Goal: Check status: Check status

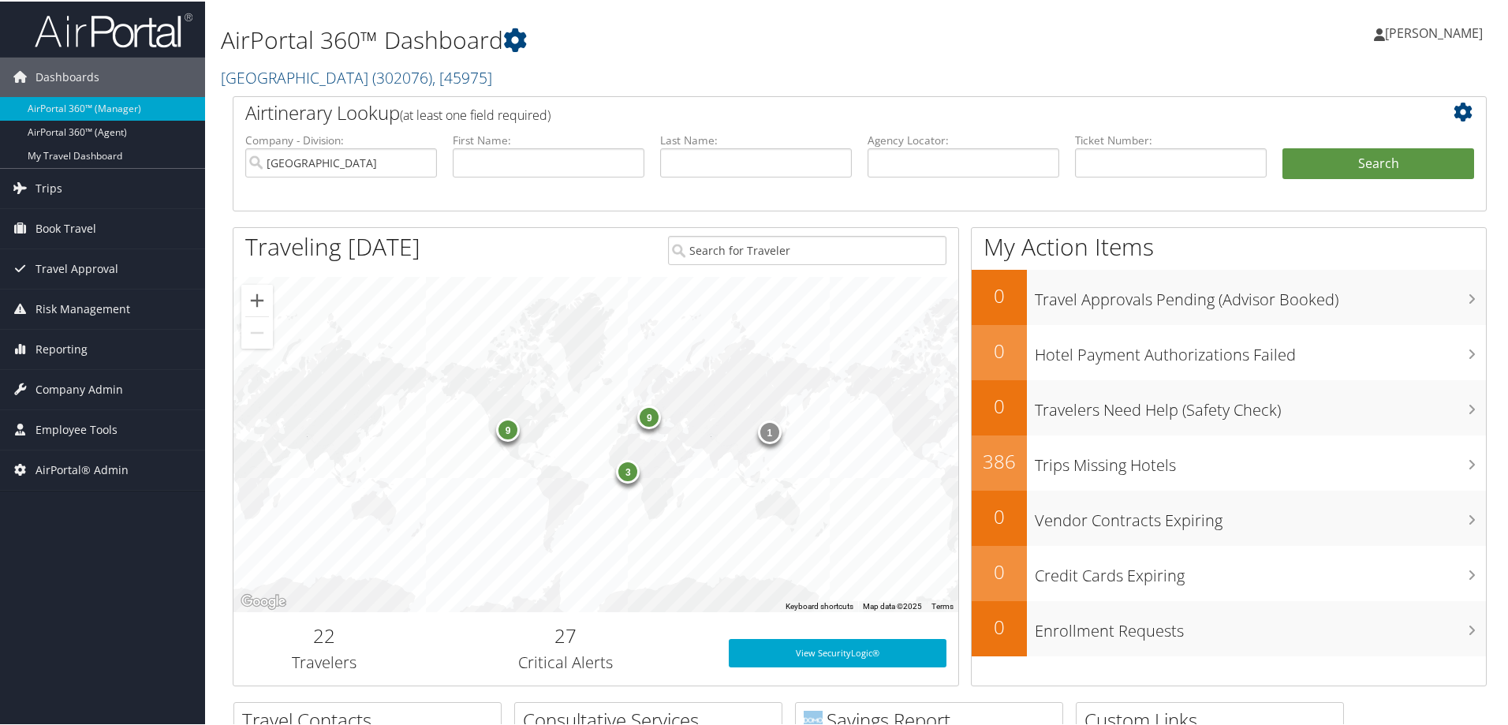
click at [72, 347] on span "Reporting" at bounding box center [62, 347] width 52 height 39
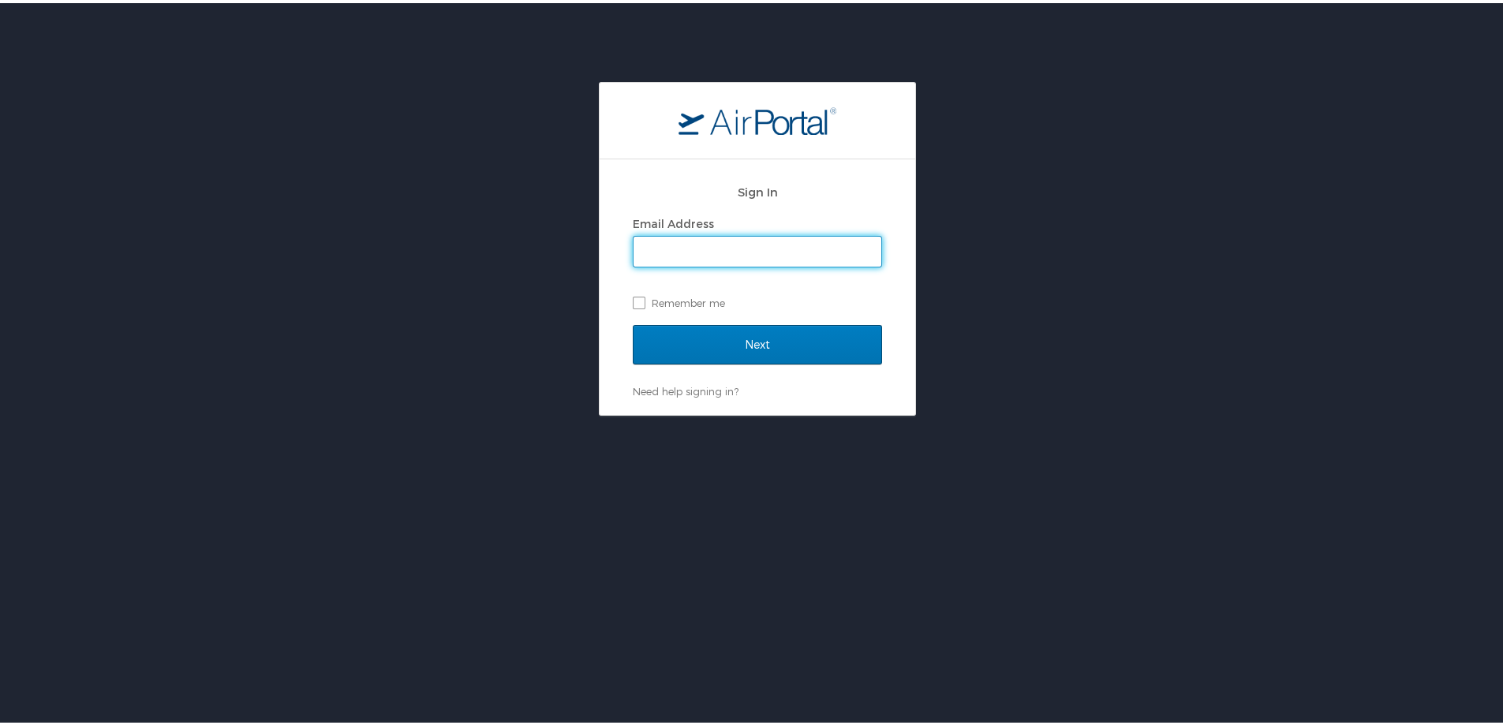
type input "trent.sawyer@cbtravel.com"
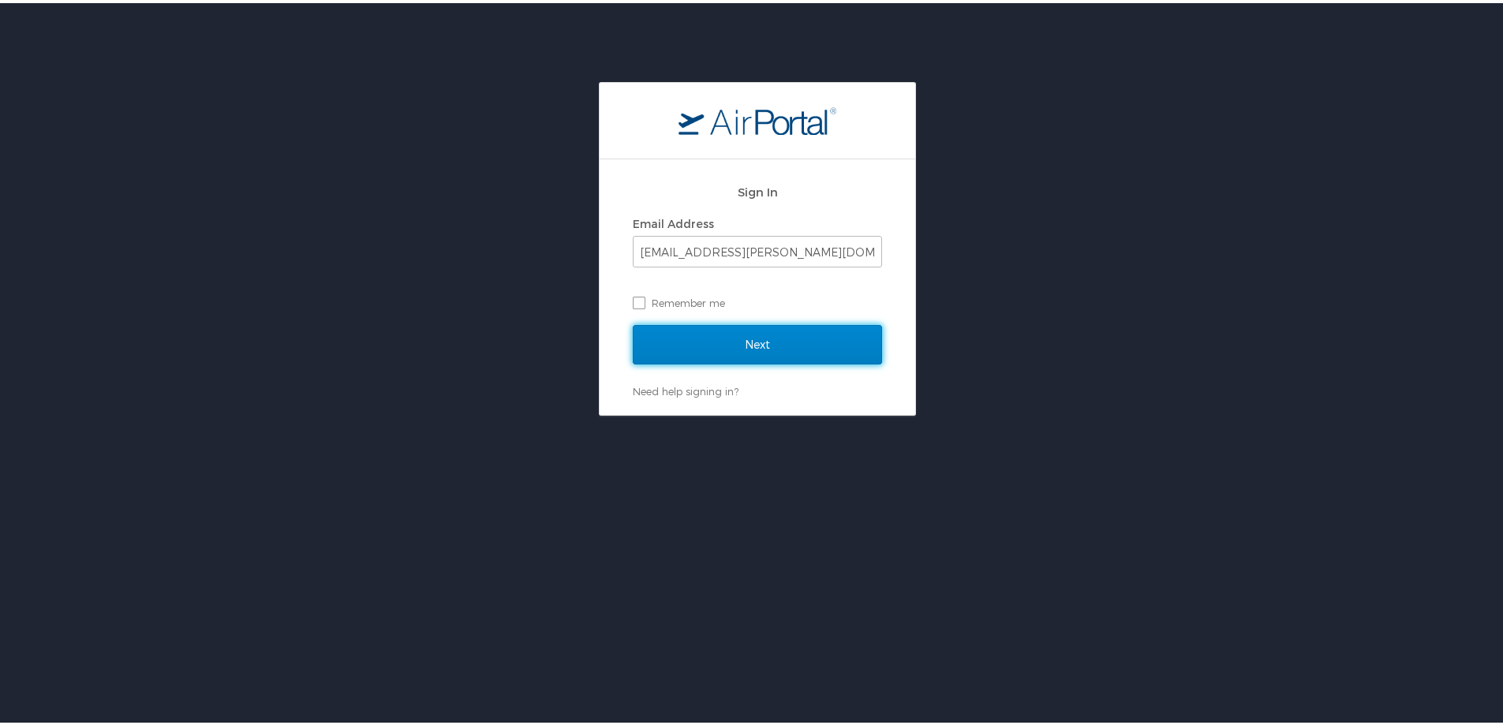
click at [737, 337] on input "Next" at bounding box center [757, 341] width 249 height 39
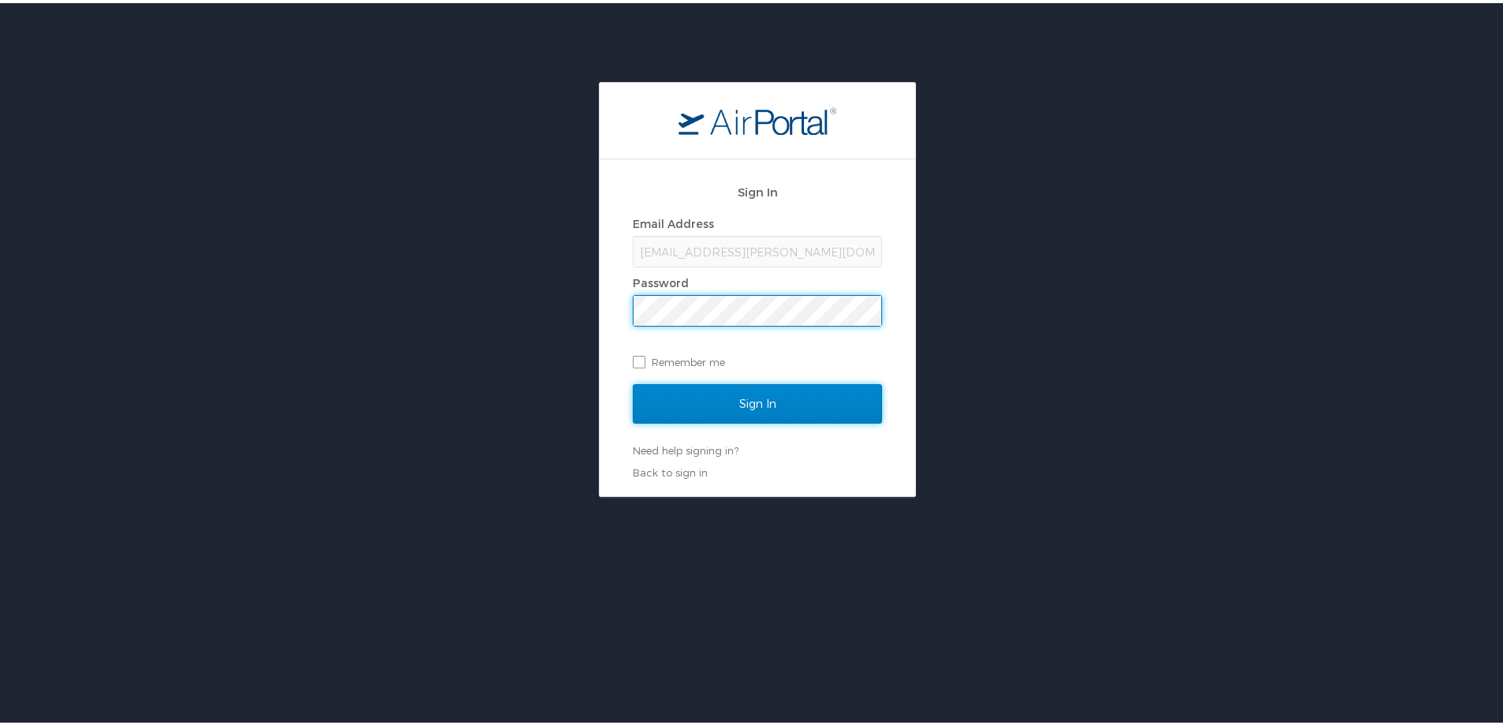
click at [742, 402] on input "Sign In" at bounding box center [757, 400] width 249 height 39
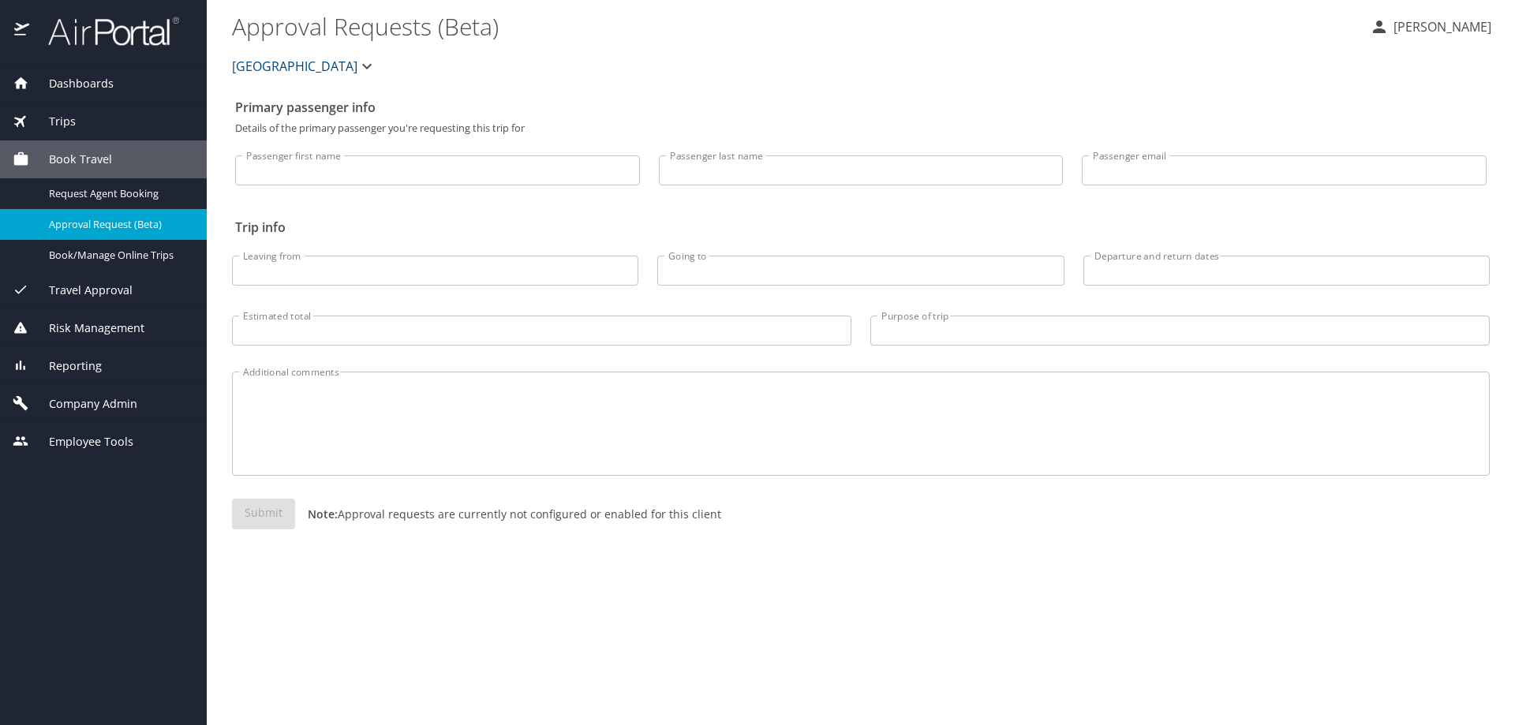
click at [84, 362] on span "Reporting" at bounding box center [65, 365] width 73 height 17
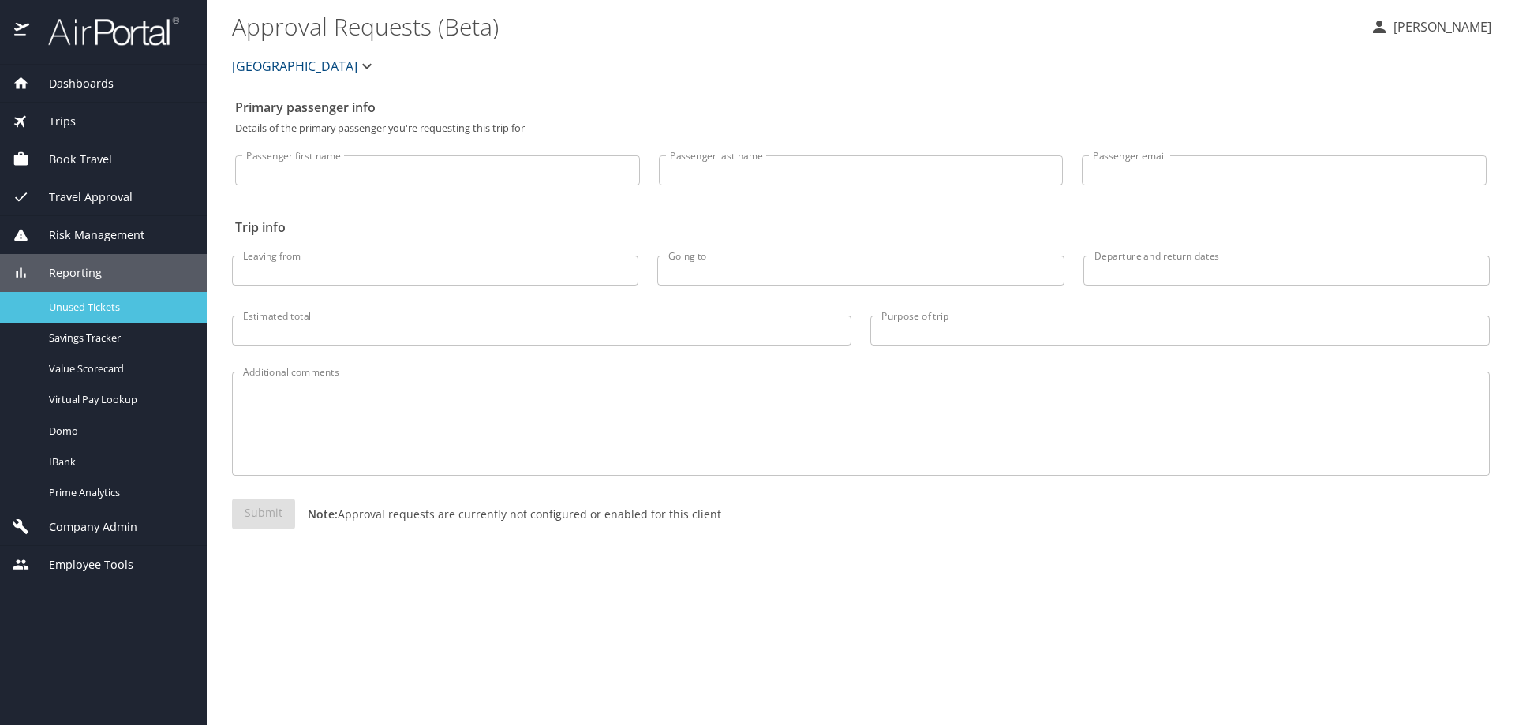
click at [83, 312] on span "Unused Tickets" at bounding box center [118, 307] width 139 height 15
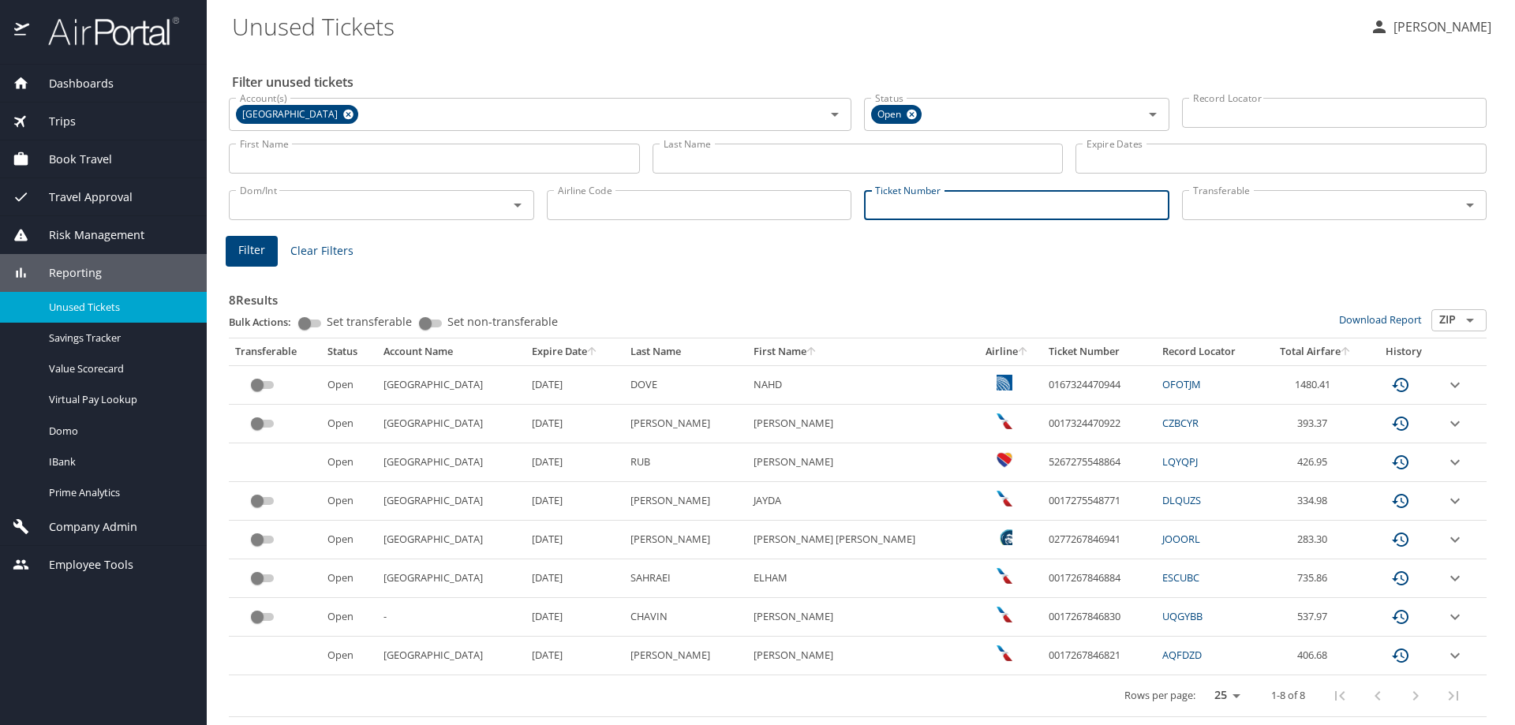
paste input "0067310616240"
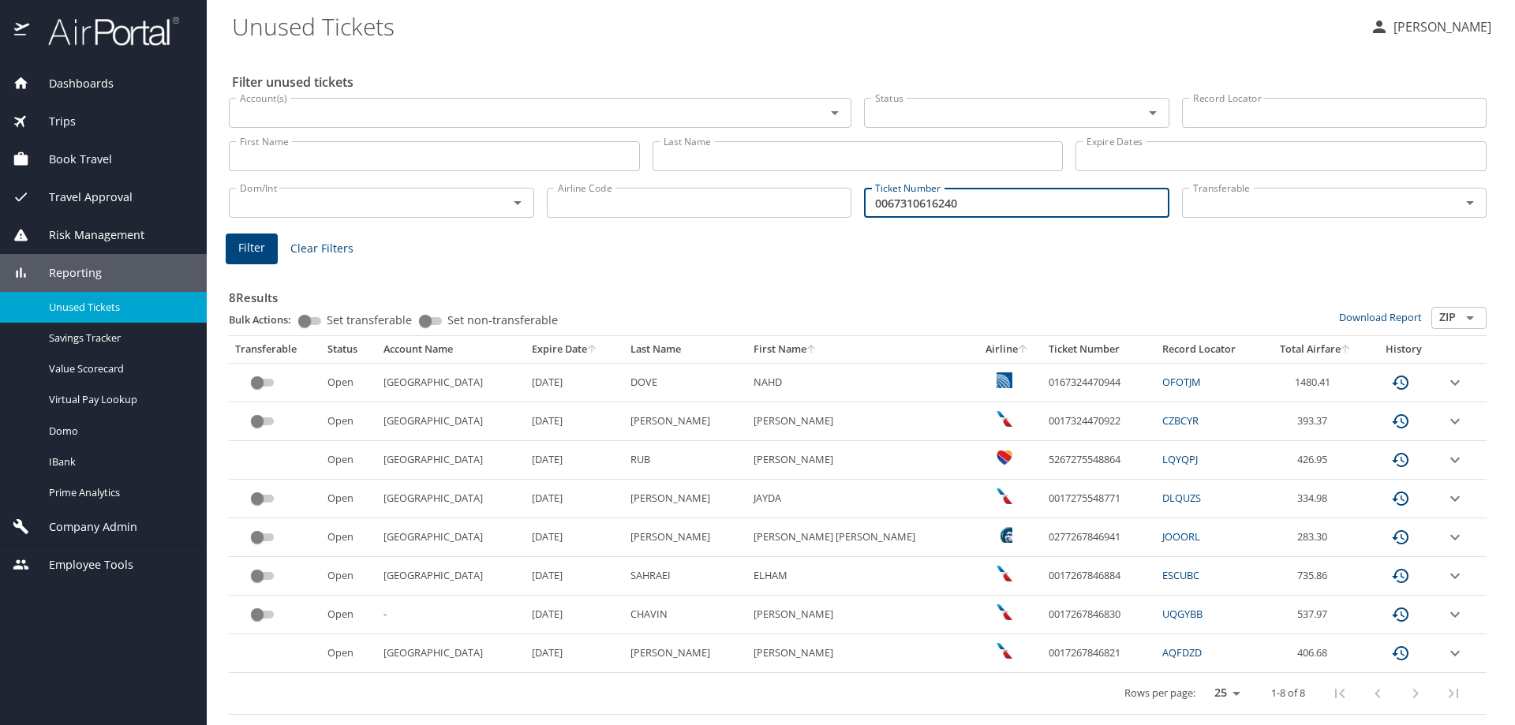
type input "0067310616240"
click at [255, 249] on span "Filter" at bounding box center [251, 248] width 27 height 20
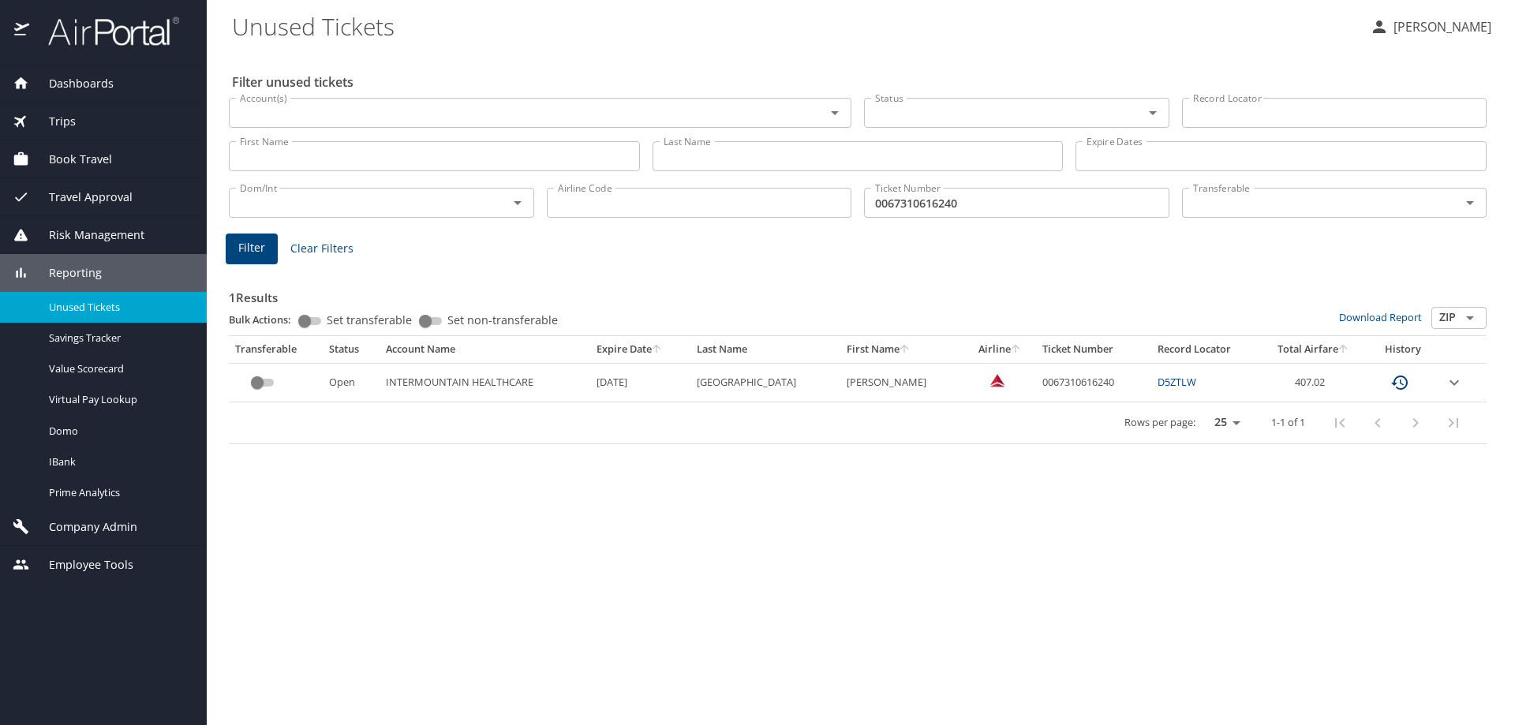
click at [1449, 383] on icon "expand row" at bounding box center [1453, 382] width 9 height 6
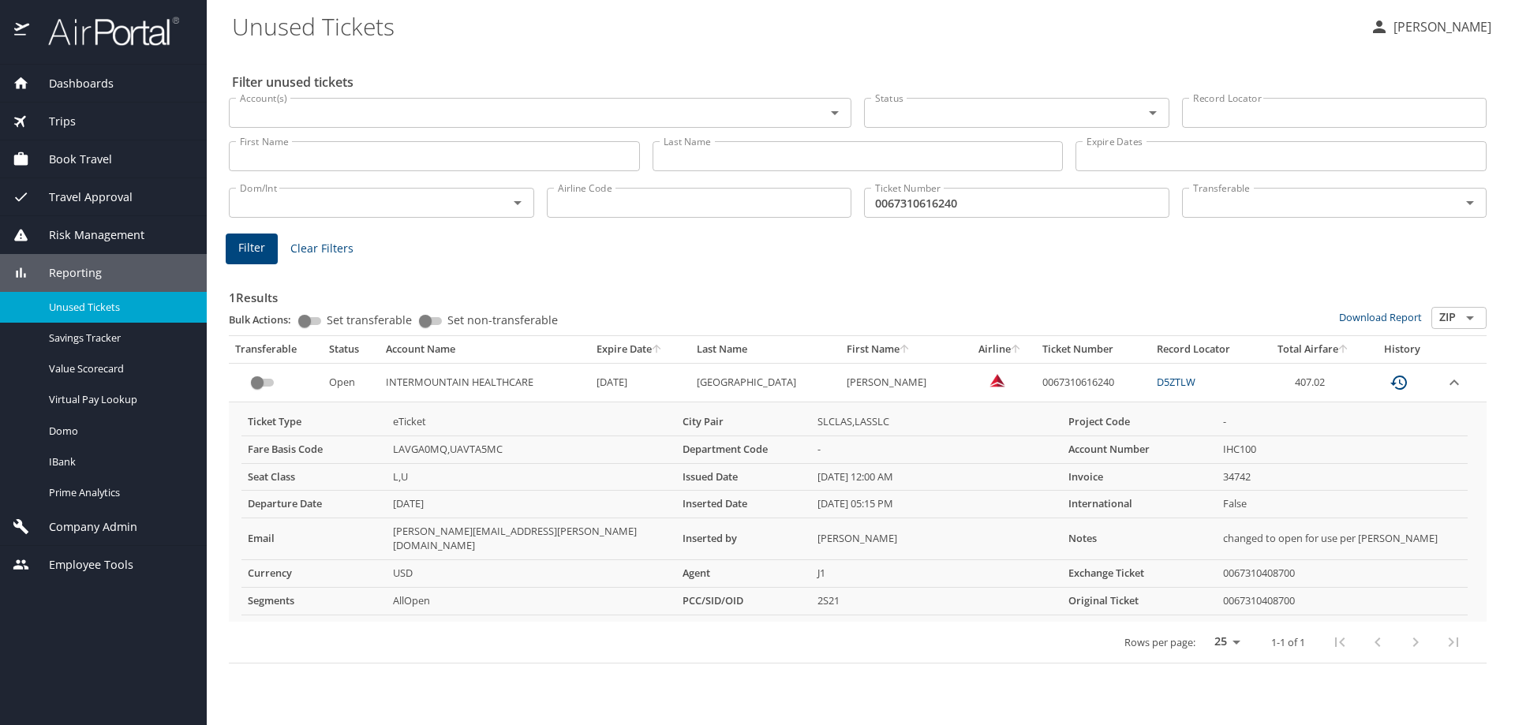
click at [225, 666] on main "Unused Tickets Trent Sawyer Filter unused tickets Account(s) Account(s) Status …" at bounding box center [861, 362] width 1308 height 725
click at [757, 656] on div "1 Results Bulk Actions: Set transferable Set non-transferable Download Report Z…" at bounding box center [857, 462] width 1270 height 415
